Goal: Information Seeking & Learning: Learn about a topic

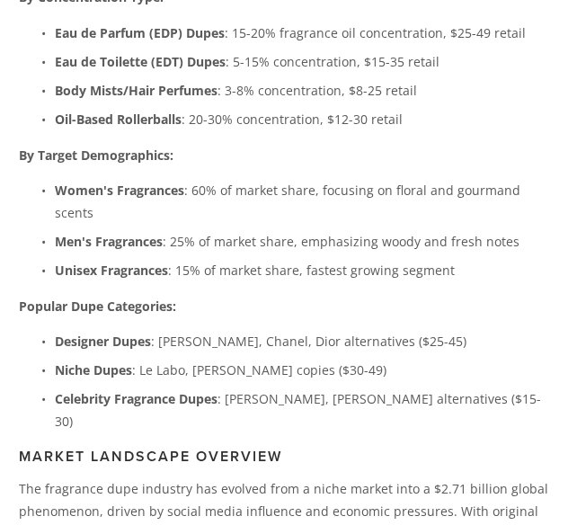
scroll to position [951, 0]
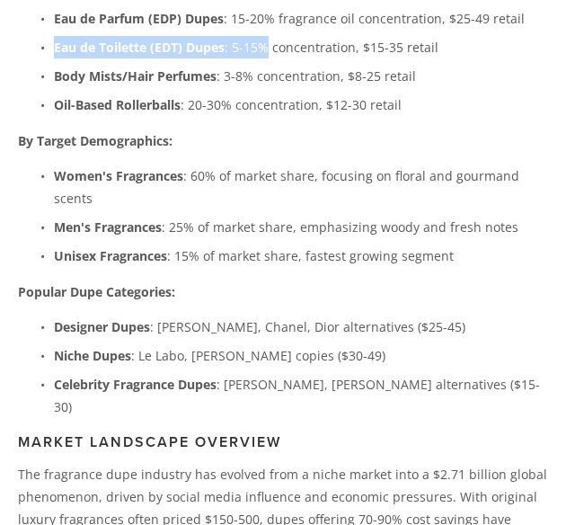
drag, startPoint x: 67, startPoint y: 106, endPoint x: 274, endPoint y: 102, distance: 206.7
click at [274, 58] on p "Eau de Toilette (EDT) Dupes : 5-15% concentration, $15-35 retail" at bounding box center [305, 47] width 503 height 22
copy p "Eau de Toilette (EDT) Dupes : 5-15%"
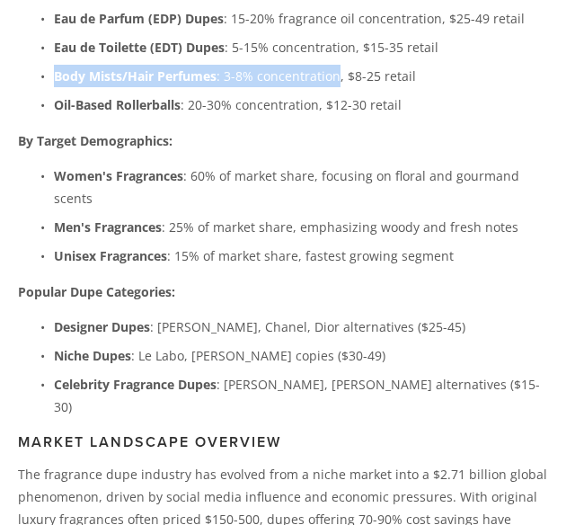
drag, startPoint x: 67, startPoint y: 136, endPoint x: 348, endPoint y: 139, distance: 281.3
click at [348, 87] on p "Body Mists/Hair Perfumes : 3-8% concentration, $8-25 retail" at bounding box center [305, 76] width 503 height 22
copy p "Body Mists/Hair Perfumes : 3-8% concentration"
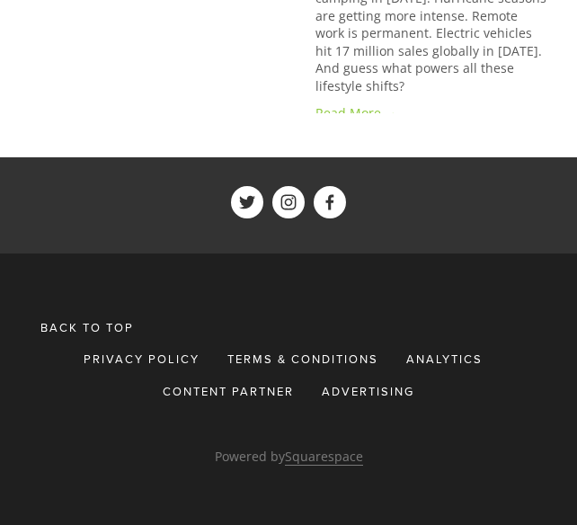
scroll to position [0, 0]
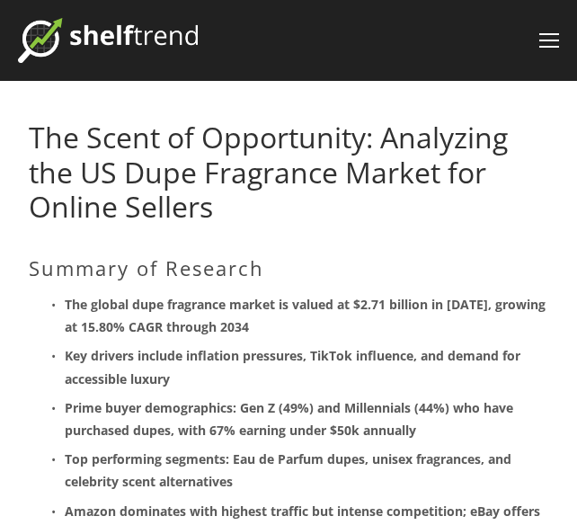
click at [237, 146] on link "The Scent of Opportunity: Analyzing the US Dupe Fragrance Market for Online Sel…" at bounding box center [268, 172] width 479 height 108
